Goal: Information Seeking & Learning: Find specific fact

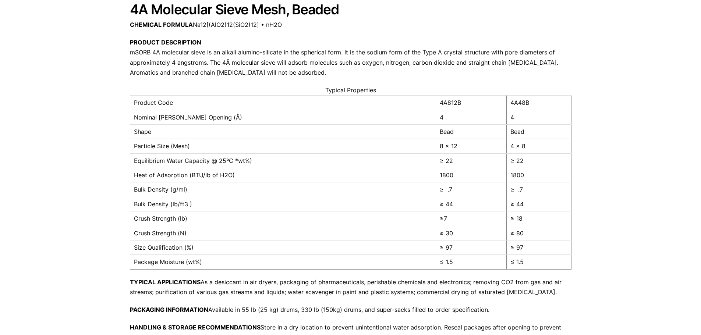
click at [607, 255] on div "Our website has detected that you are using an outdated browser that will preve…" at bounding box center [350, 228] width 701 height 626
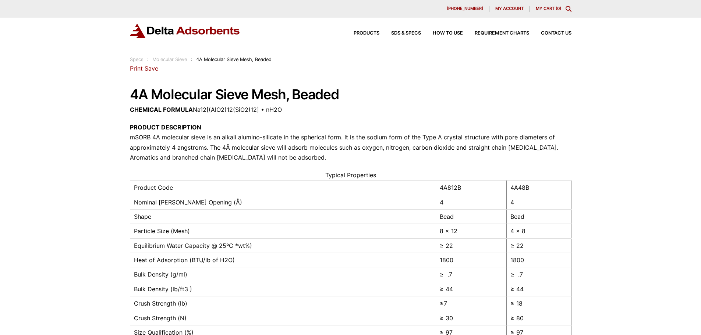
click at [103, 123] on div "Our website has detected that you are using an outdated browser that will preve…" at bounding box center [350, 313] width 701 height 626
drag, startPoint x: 246, startPoint y: 95, endPoint x: 128, endPoint y: 91, distance: 118.2
click at [128, 91] on div "Our website has detected that you are using an outdated browser that will preve…" at bounding box center [350, 313] width 701 height 626
copy h1 "4A Molecular Sieve"
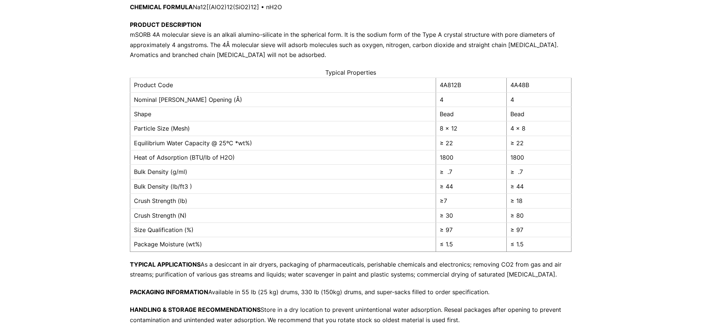
scroll to position [110, 0]
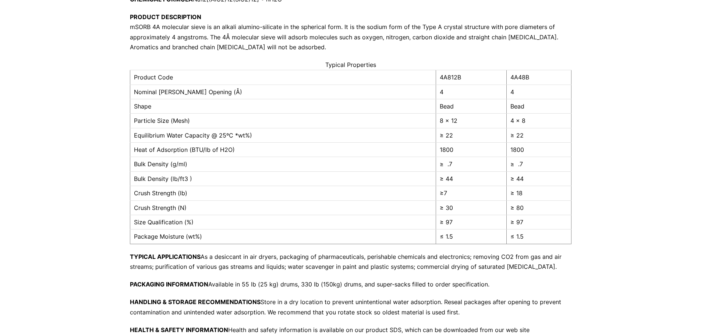
click at [606, 168] on div "Our website has detected that you are using an outdated browser that will preve…" at bounding box center [350, 203] width 701 height 626
